Goal: Information Seeking & Learning: Learn about a topic

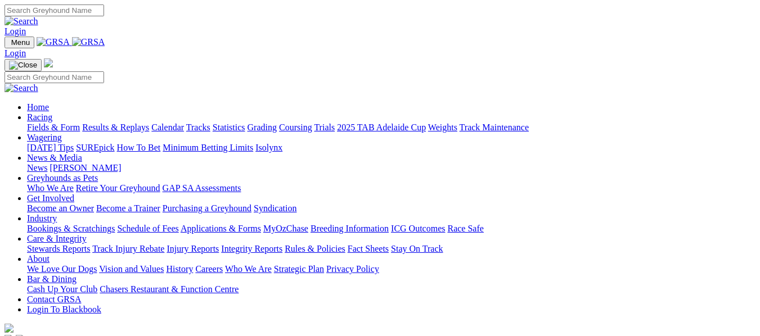
drag, startPoint x: 244, startPoint y: 131, endPoint x: 186, endPoint y: 59, distance: 92.8
drag, startPoint x: 186, startPoint y: 59, endPoint x: 183, endPoint y: 46, distance: 13.8
click at [52, 112] on link "Racing" at bounding box center [39, 117] width 25 height 10
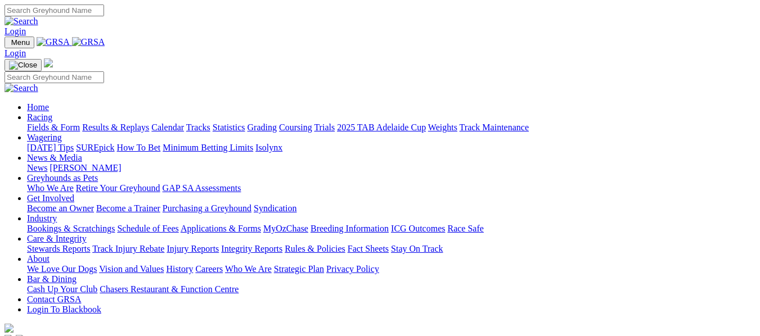
click at [52, 112] on link "Racing" at bounding box center [39, 117] width 25 height 10
click at [64, 123] on link "Fields & Form" at bounding box center [53, 128] width 53 height 10
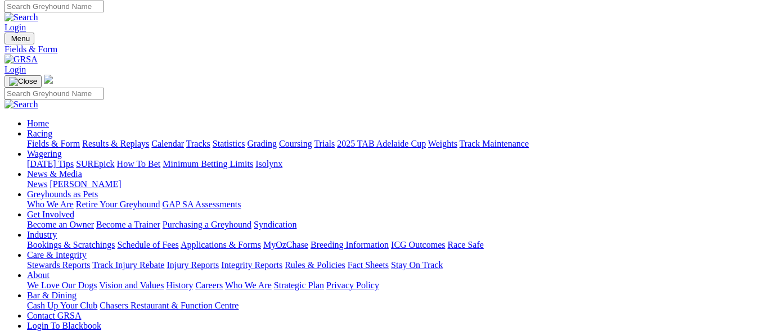
scroll to position [7, 0]
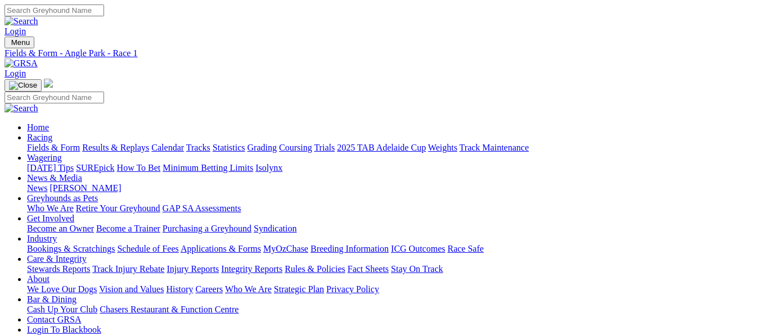
click at [48, 143] on link "Fields & Form" at bounding box center [53, 148] width 53 height 10
click at [426, 143] on link "2025 TAB Adelaide Cup" at bounding box center [381, 148] width 89 height 10
drag, startPoint x: 439, startPoint y: 109, endPoint x: 503, endPoint y: 116, distance: 65.1
